Goal: Find specific page/section: Find specific page/section

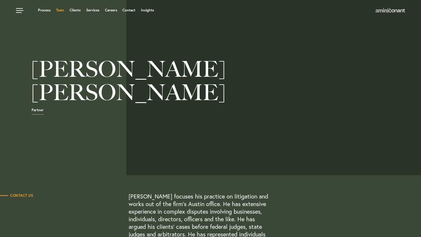
click at [59, 10] on link "Team" at bounding box center [60, 10] width 8 height 4
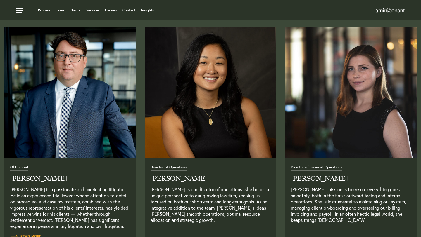
scroll to position [929, 0]
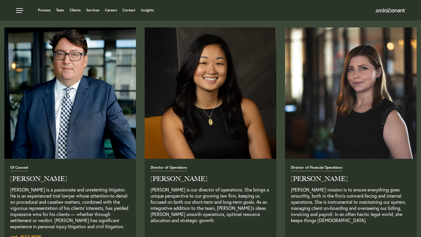
click at [73, 127] on img "Read Full Bio" at bounding box center [70, 93] width 138 height 138
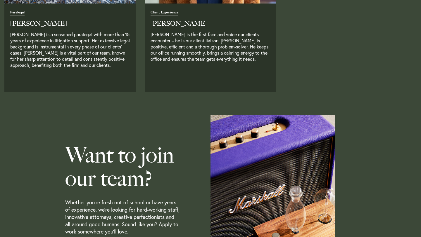
scroll to position [1728, 0]
